Goal: Information Seeking & Learning: Learn about a topic

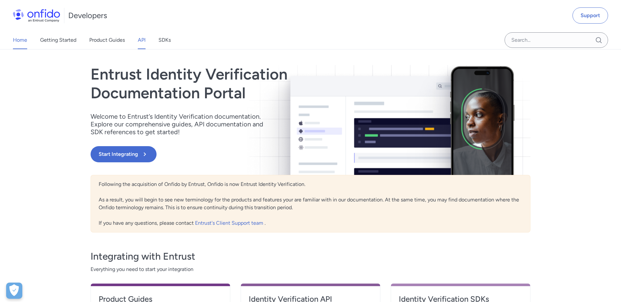
click at [139, 39] on link "API" at bounding box center [142, 40] width 8 height 18
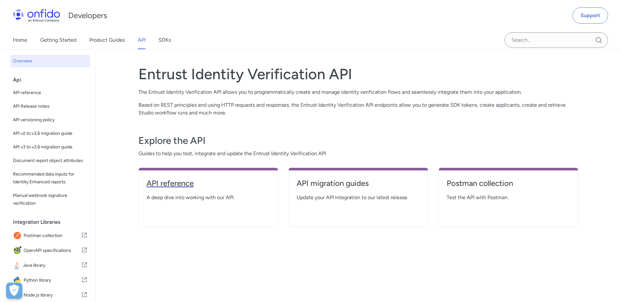
click at [180, 183] on h4 "API reference" at bounding box center [208, 183] width 124 height 10
select select "http"
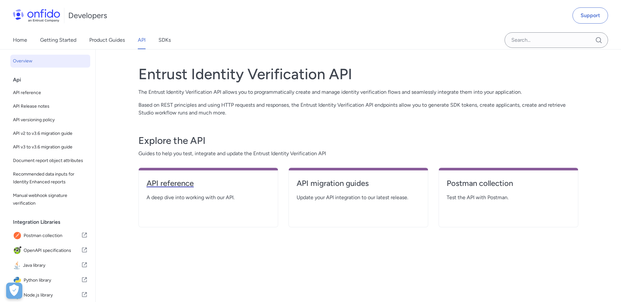
select select "http"
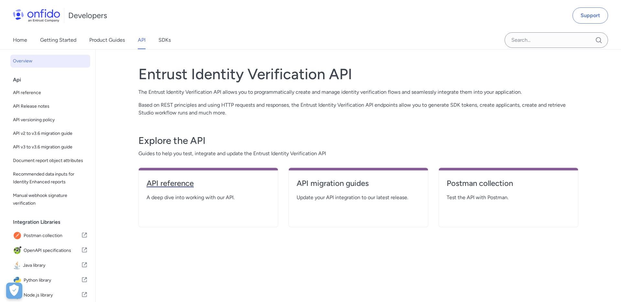
select select "http"
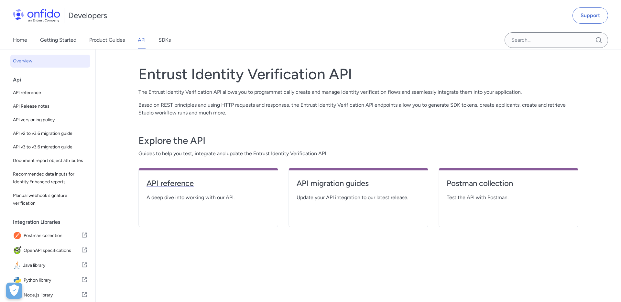
select select "http"
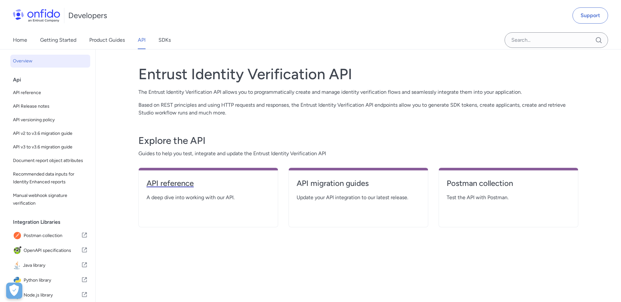
select select "http"
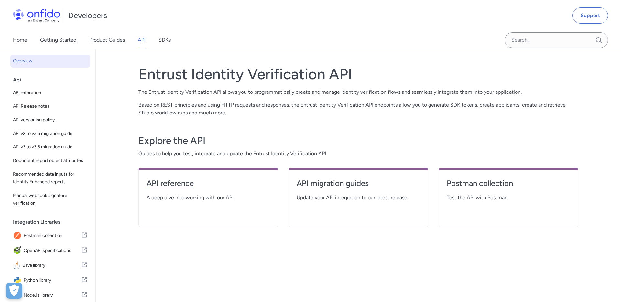
select select "http"
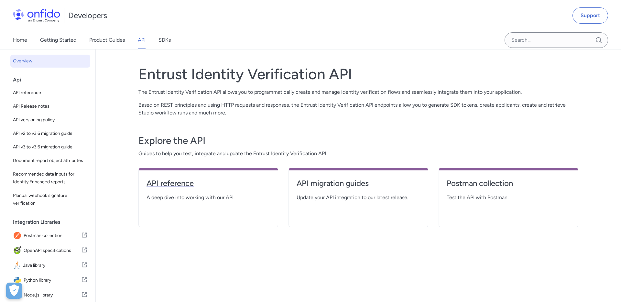
select select "http"
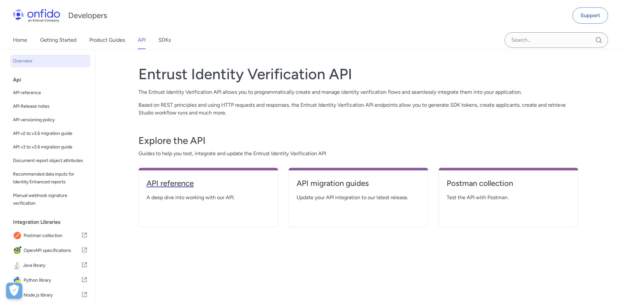
select select "http"
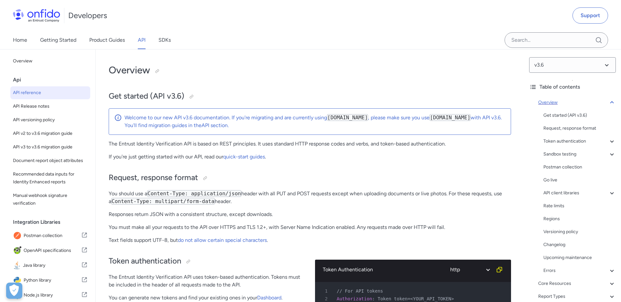
click at [612, 99] on icon at bounding box center [612, 103] width 8 height 8
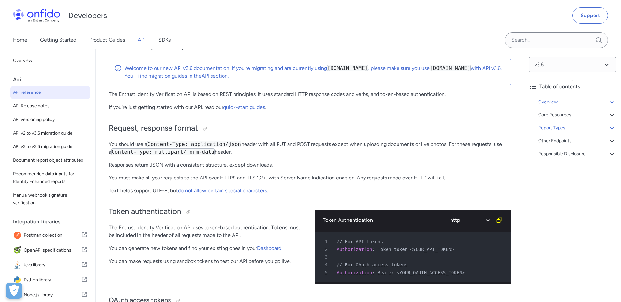
click at [609, 126] on icon at bounding box center [612, 128] width 8 height 8
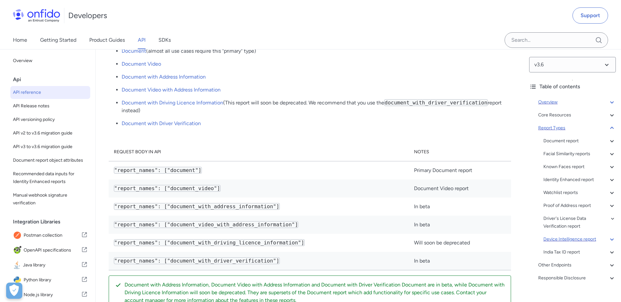
click at [568, 241] on div "Device Intelligence report" at bounding box center [579, 239] width 72 height 8
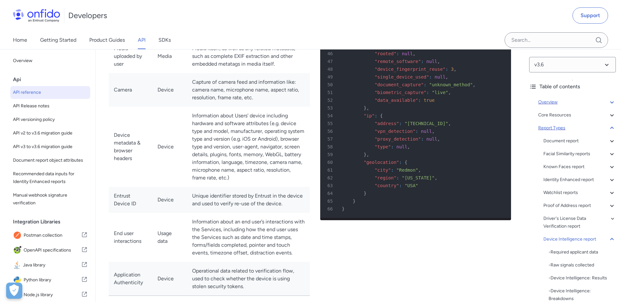
scroll to position [44700, 0]
